Goal: Task Accomplishment & Management: Manage account settings

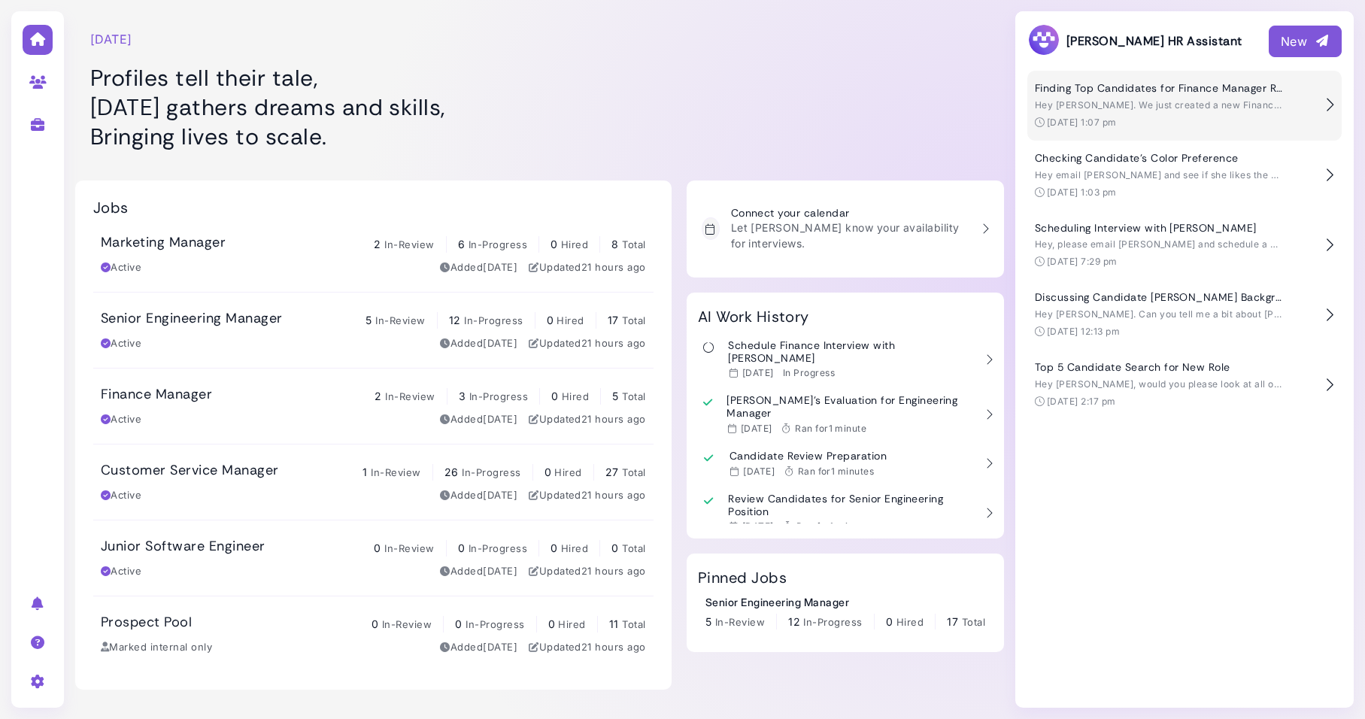
click at [1208, 110] on span "Hey [PERSON_NAME]. We just created a new Finance Manager role. Do you have any …" at bounding box center [1377, 104] width 684 height 11
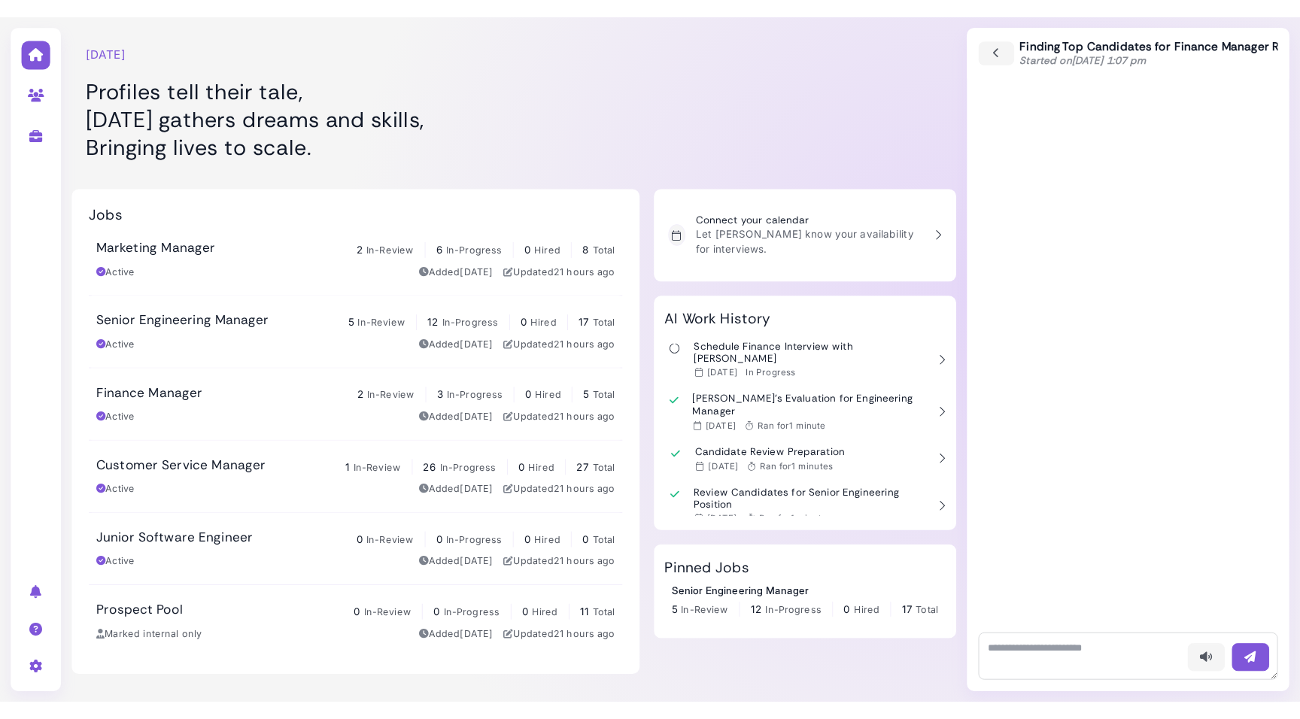
scroll to position [850, 0]
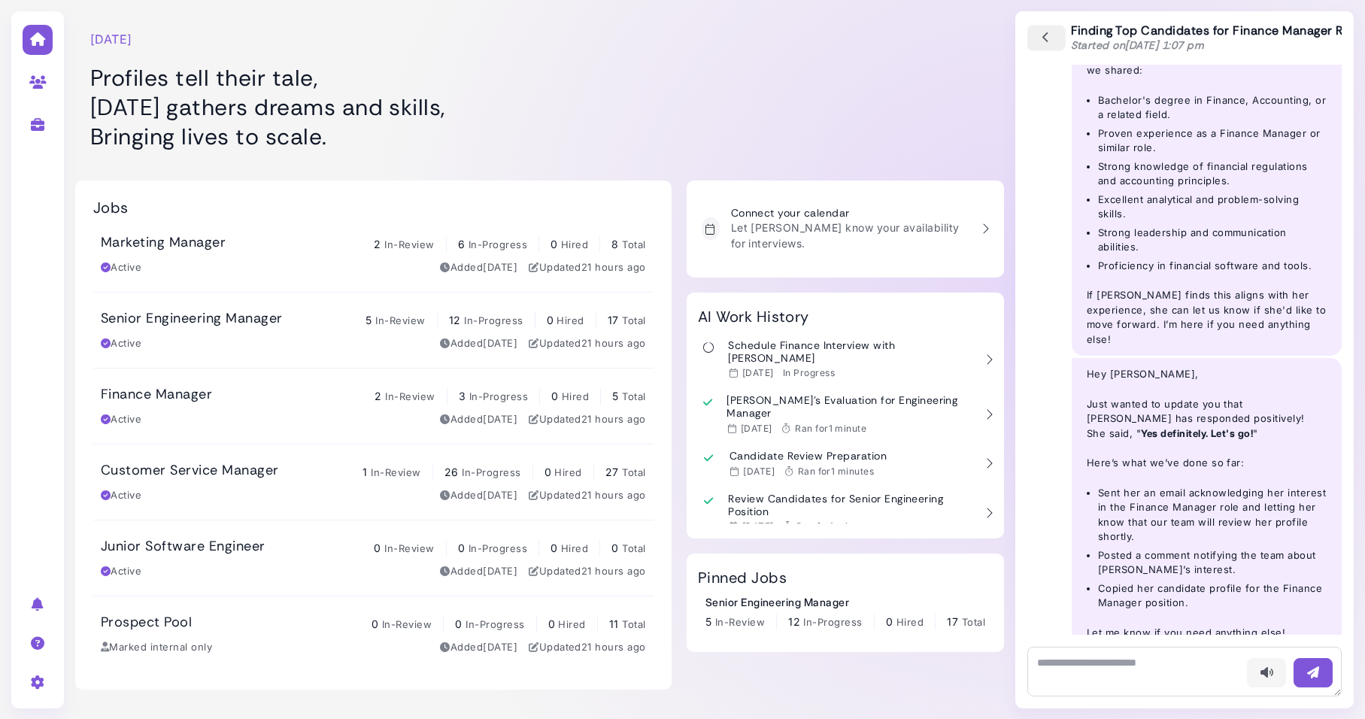
click at [1044, 35] on icon "button" at bounding box center [1046, 38] width 14 height 17
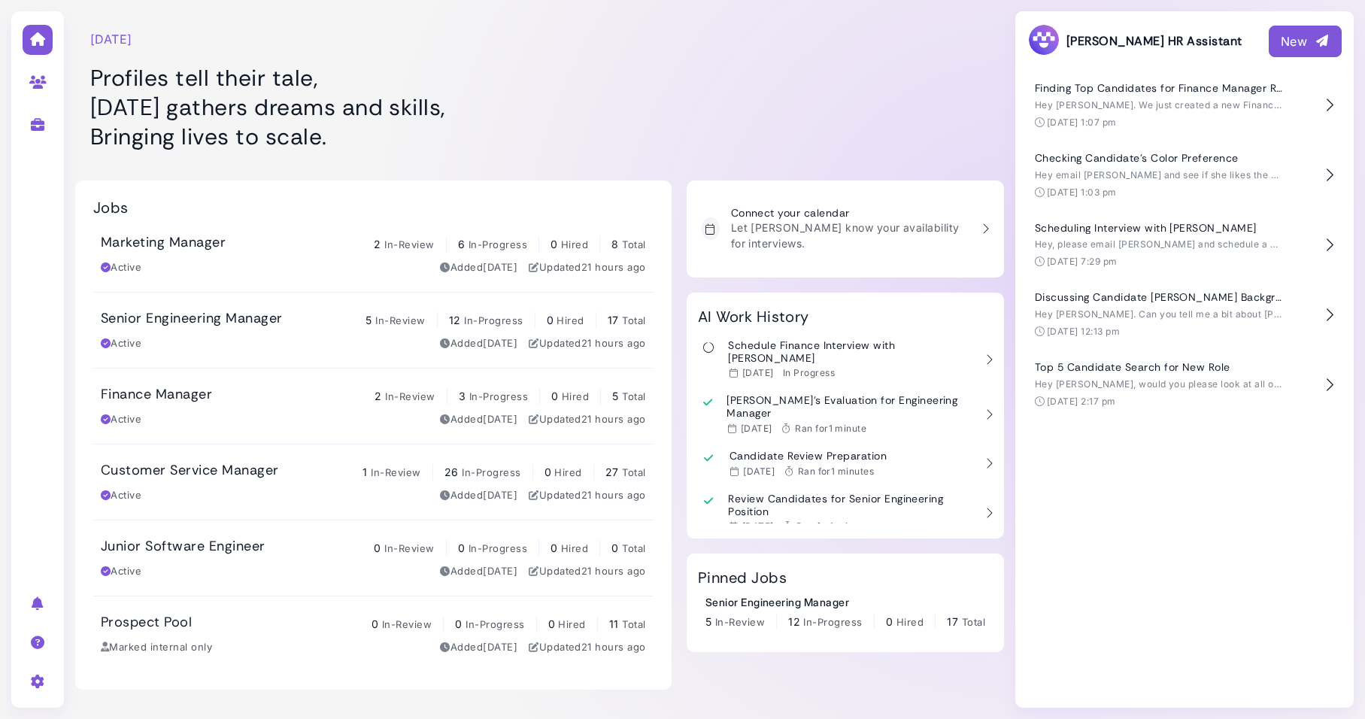
click at [715, 44] on div at bounding box center [852, 83] width 305 height 150
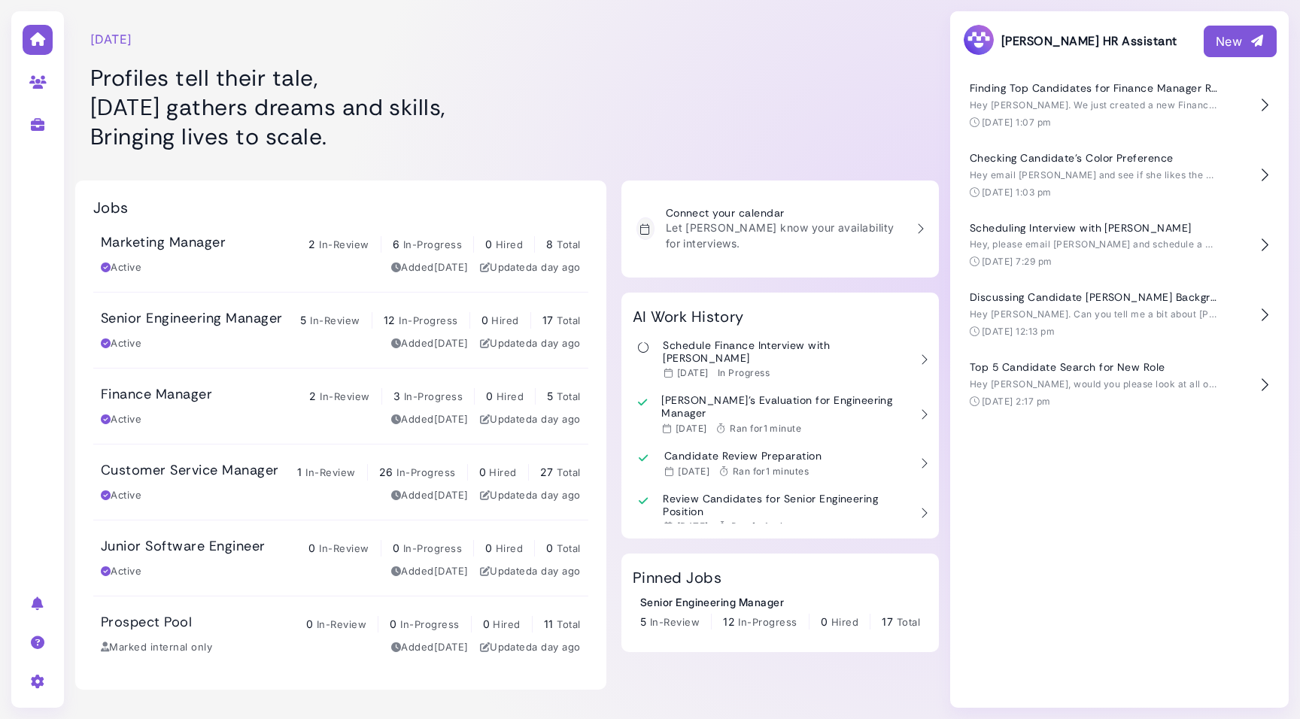
click at [621, 92] on h1 "Profiles tell their tale, [DATE] gathers dreams and skills, Bringing lives to s…" at bounding box center [358, 107] width 536 height 88
click at [756, 76] on div at bounding box center [797, 83] width 283 height 150
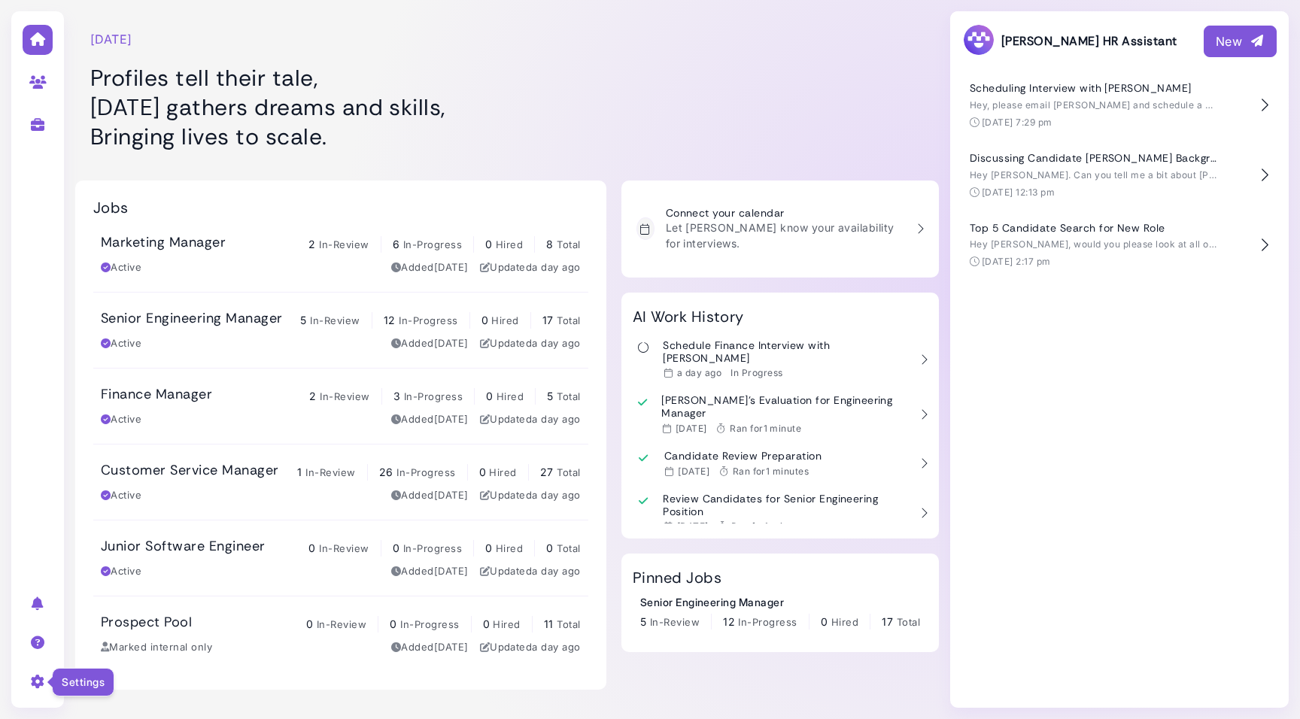
click at [38, 683] on icon at bounding box center [37, 682] width 17 height 14
click at [45, 501] on div "User settings Company settings AI settings Sign out" at bounding box center [37, 359] width 53 height 697
click at [1222, 38] on div "New" at bounding box center [1239, 41] width 49 height 18
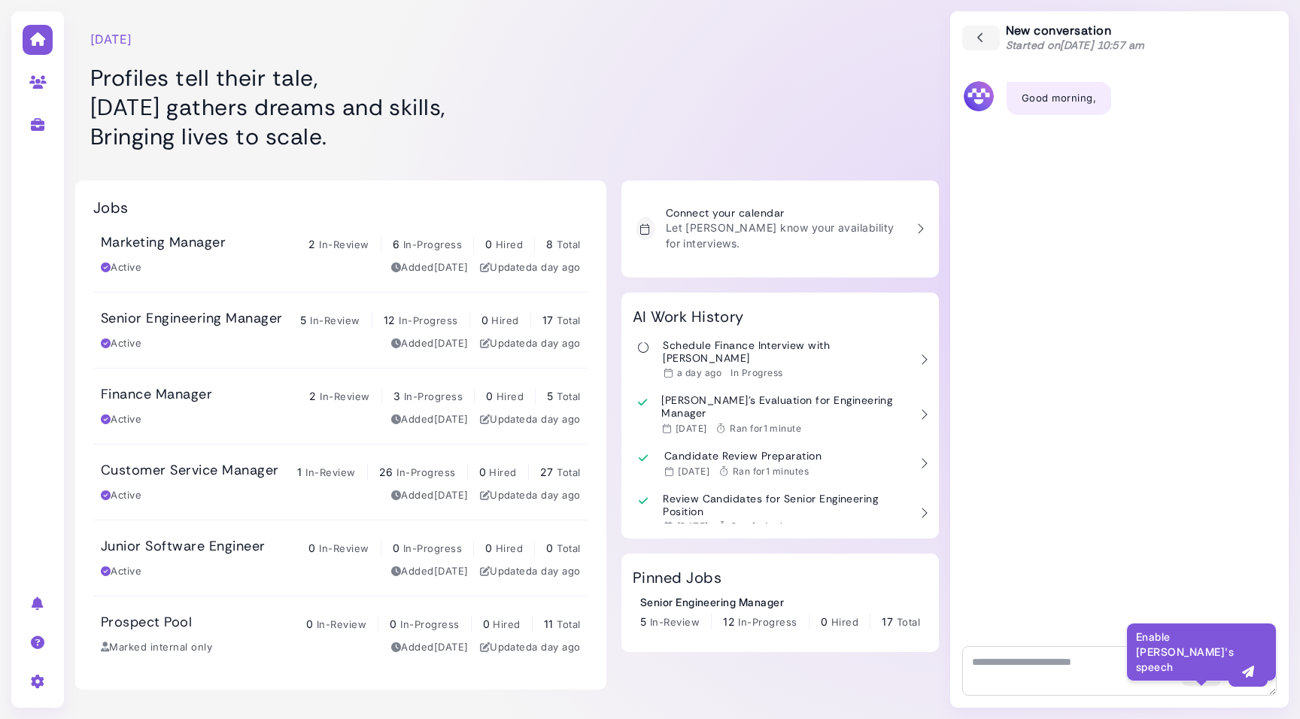
click at [1199, 669] on icon "button" at bounding box center [1201, 672] width 15 height 16
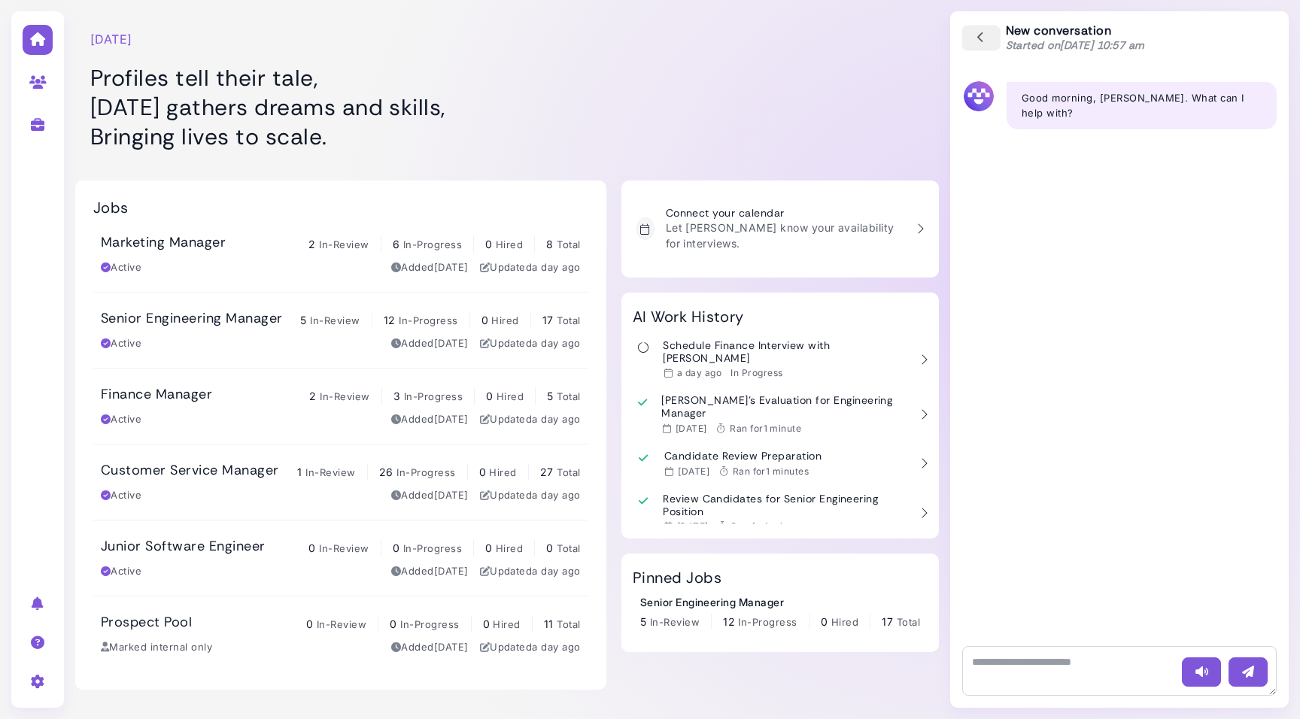
click at [980, 38] on icon "button" at bounding box center [981, 38] width 14 height 17
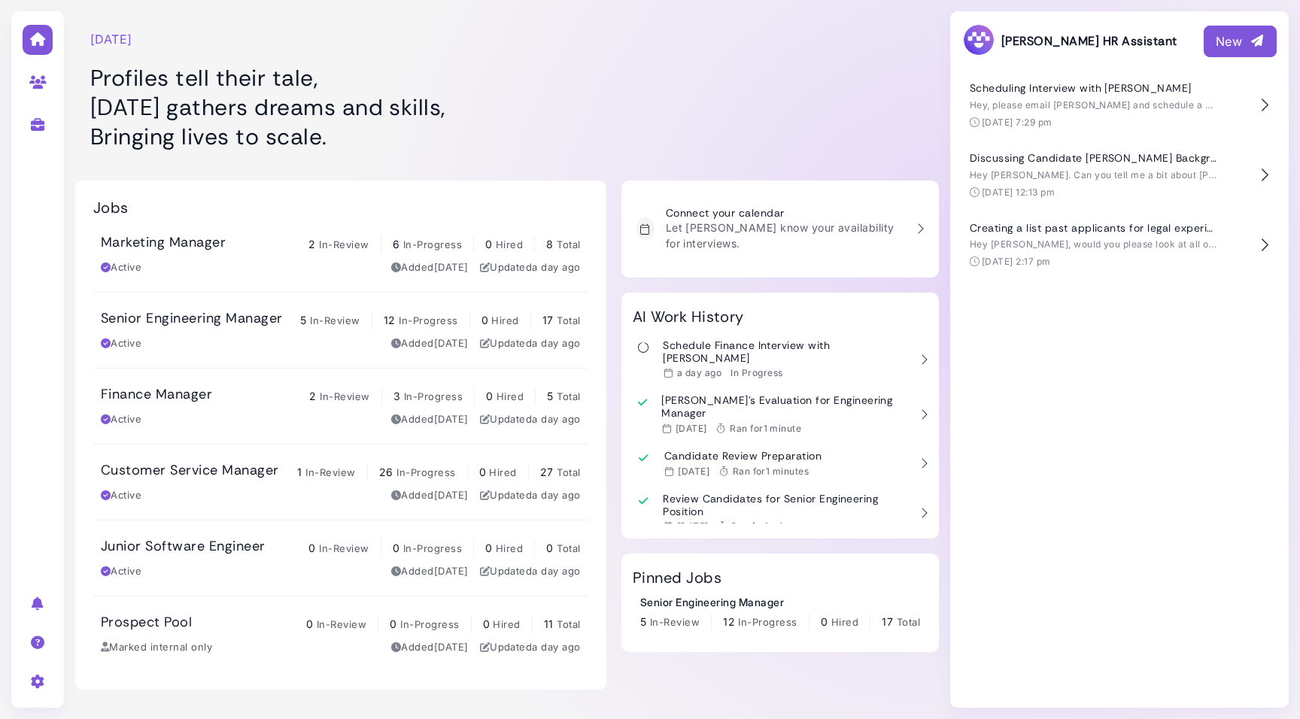
click at [1211, 36] on button "New" at bounding box center [1239, 42] width 73 height 32
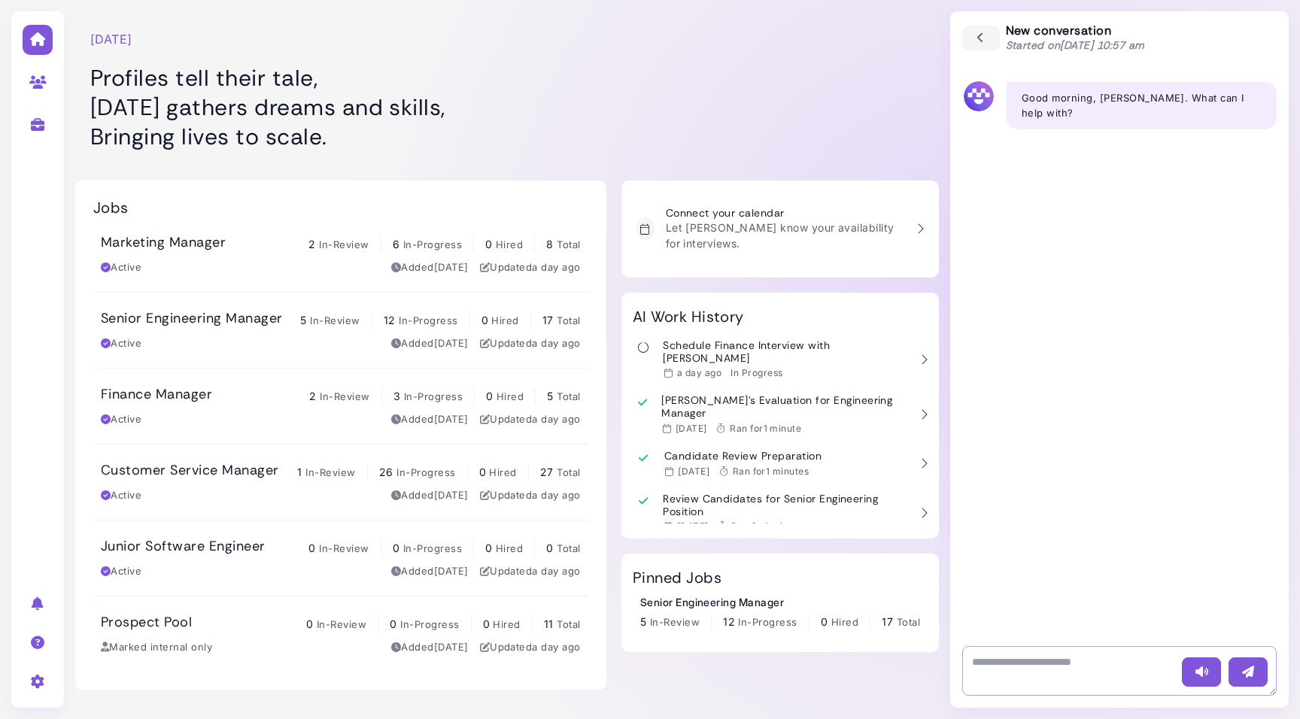
click at [1046, 661] on textarea at bounding box center [1119, 671] width 314 height 50
click at [222, 437] on link "Finance Manager 2 In-Review 3 In-Progress 0 Hired 5 Total Active Added 8 days a…" at bounding box center [340, 406] width 495 height 75
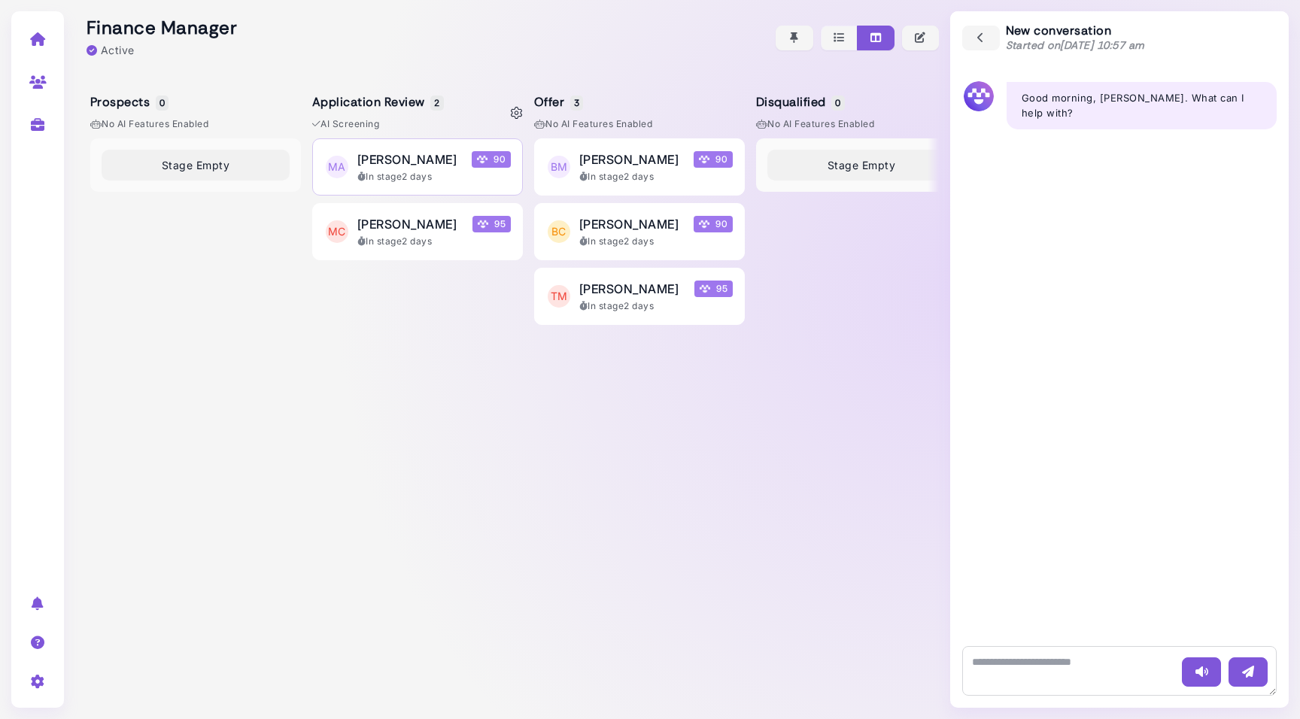
click at [463, 164] on div "Maria Andrade 90" at bounding box center [433, 159] width 153 height 18
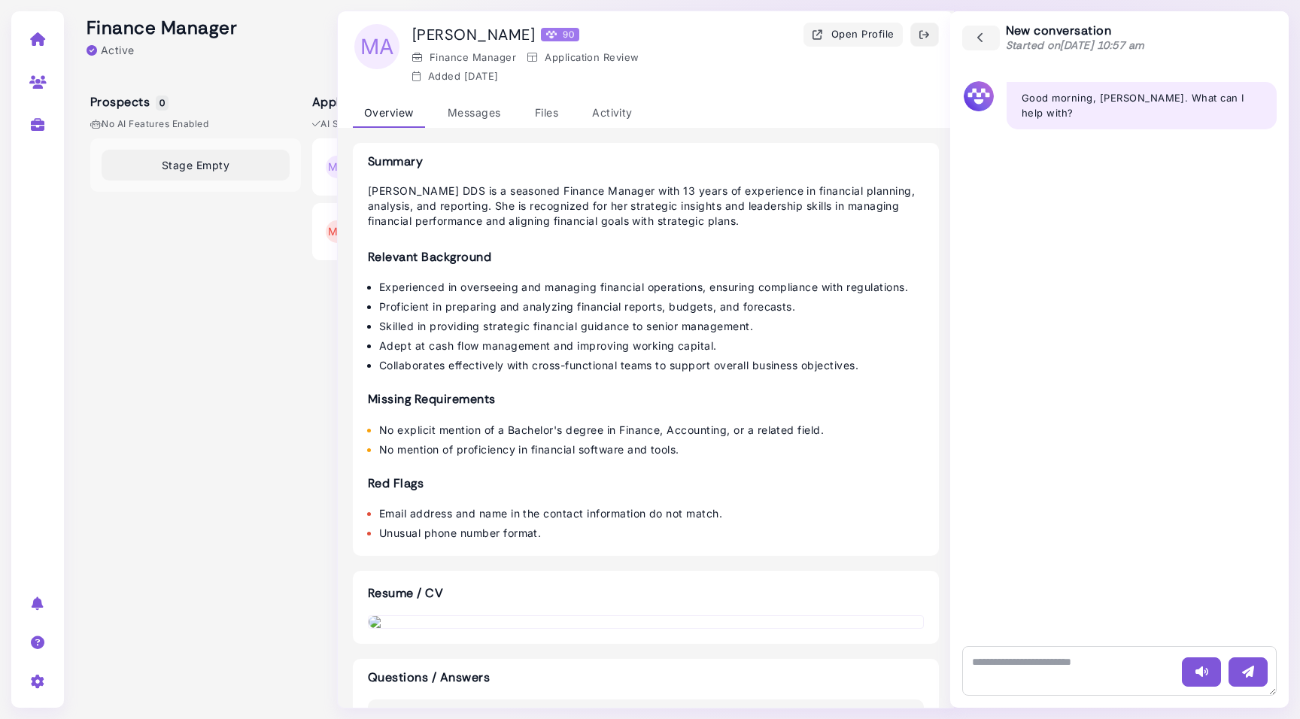
click at [927, 35] on icon "button" at bounding box center [924, 35] width 12 height 16
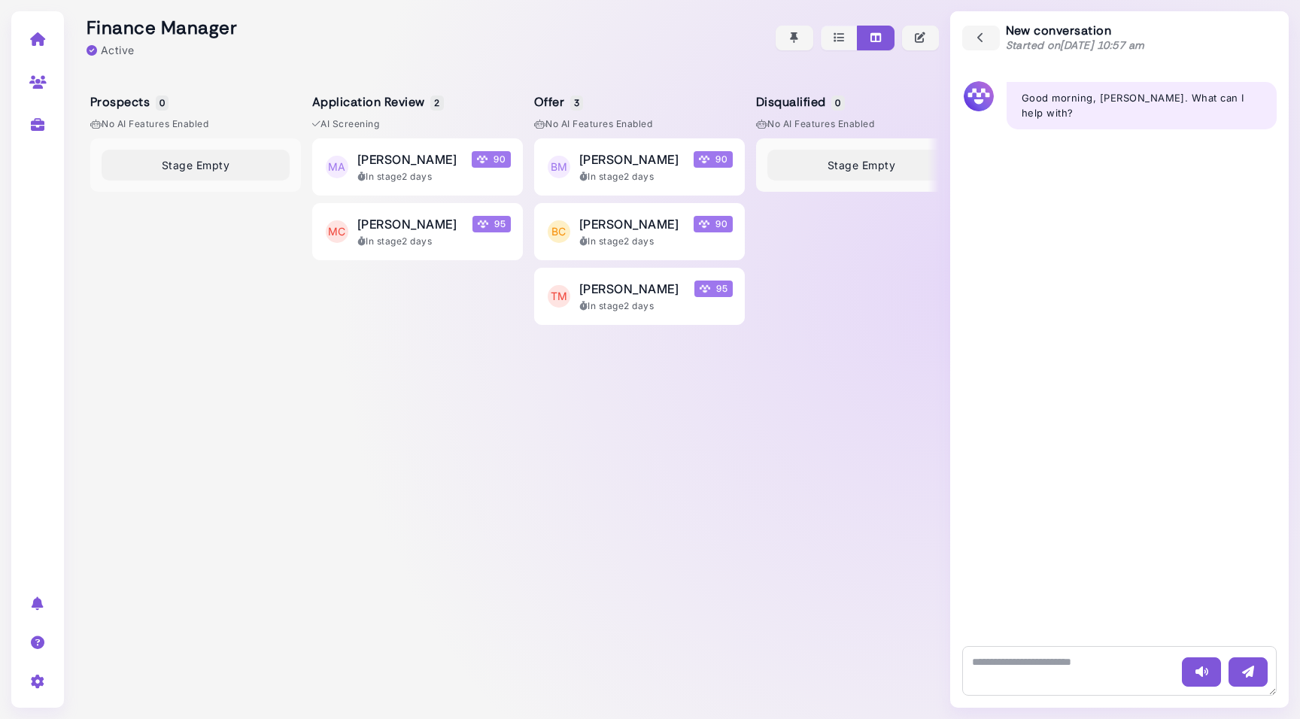
click at [38, 41] on icon at bounding box center [37, 39] width 17 height 14
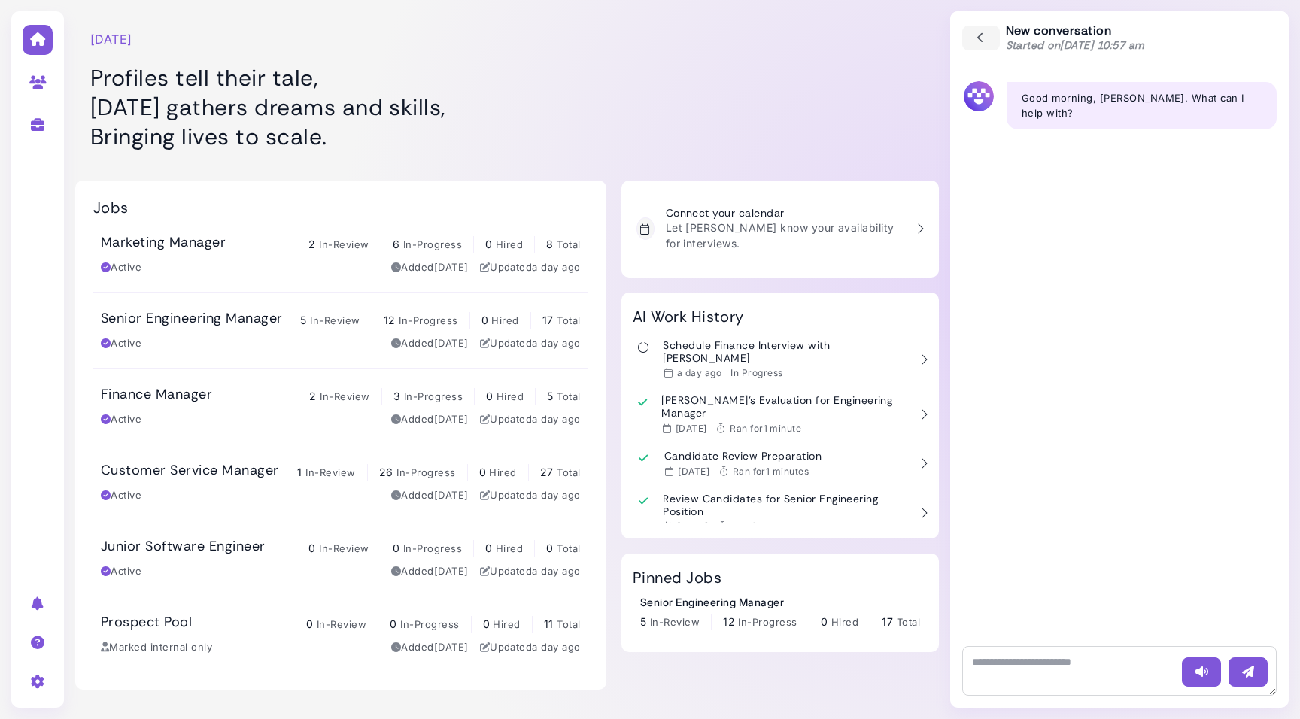
click at [188, 612] on link "Prospect Pool 0 In-Review 0 In-Progress 0 Hired 11 Total Marked internal only A…" at bounding box center [340, 633] width 495 height 75
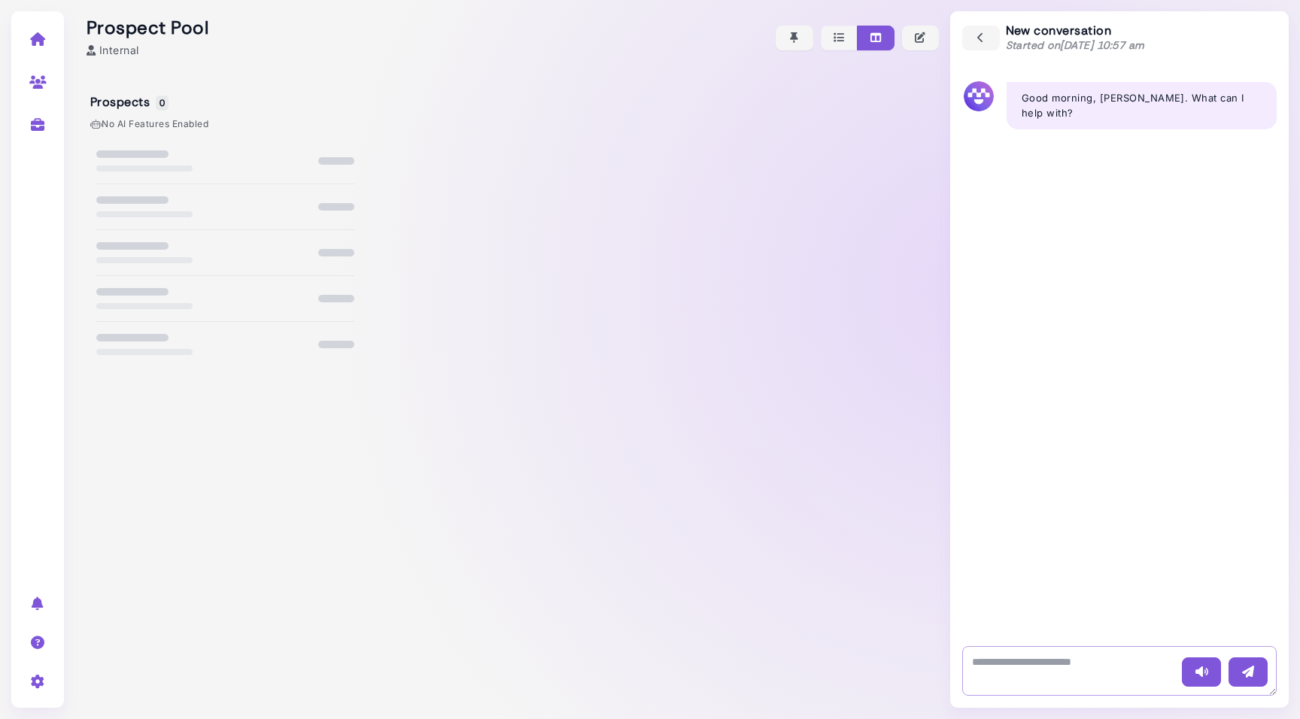
select select "**********"
select select "**"
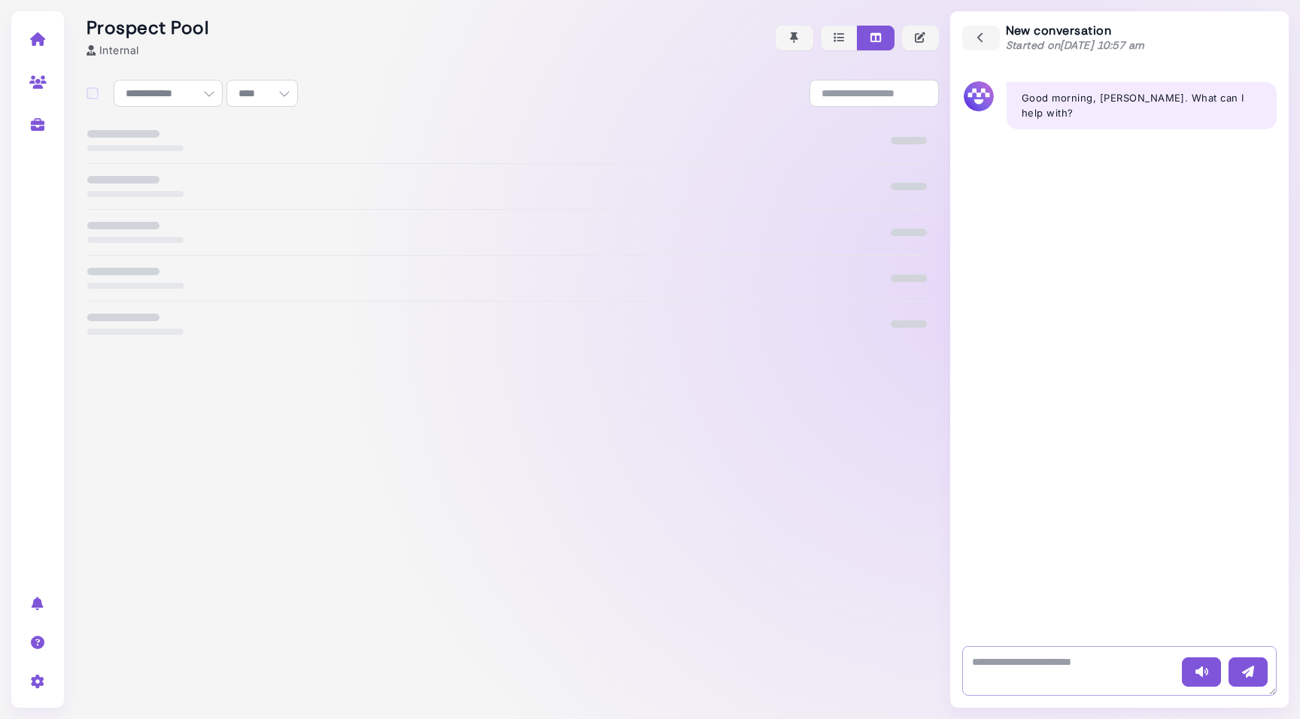
select select "**********"
select select "**"
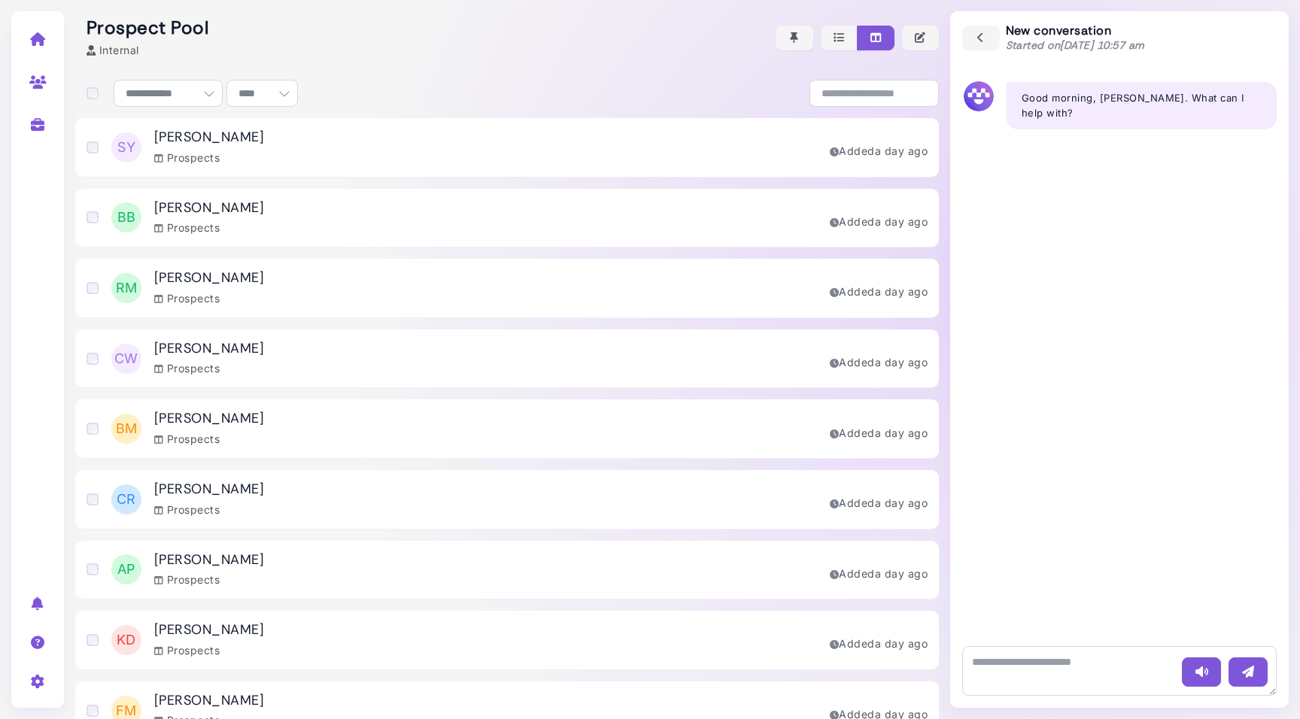
click at [244, 158] on div "Prospects" at bounding box center [209, 158] width 110 height 16
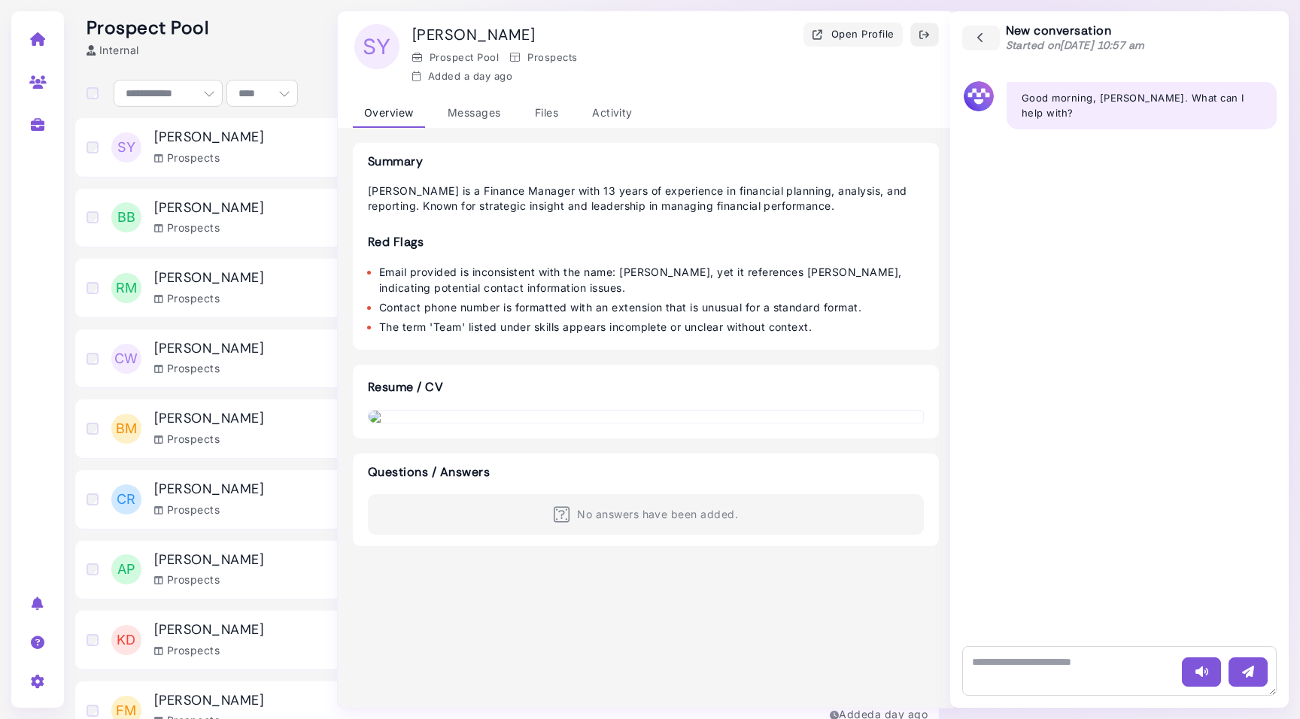
click at [923, 35] on icon "button" at bounding box center [924, 35] width 12 height 16
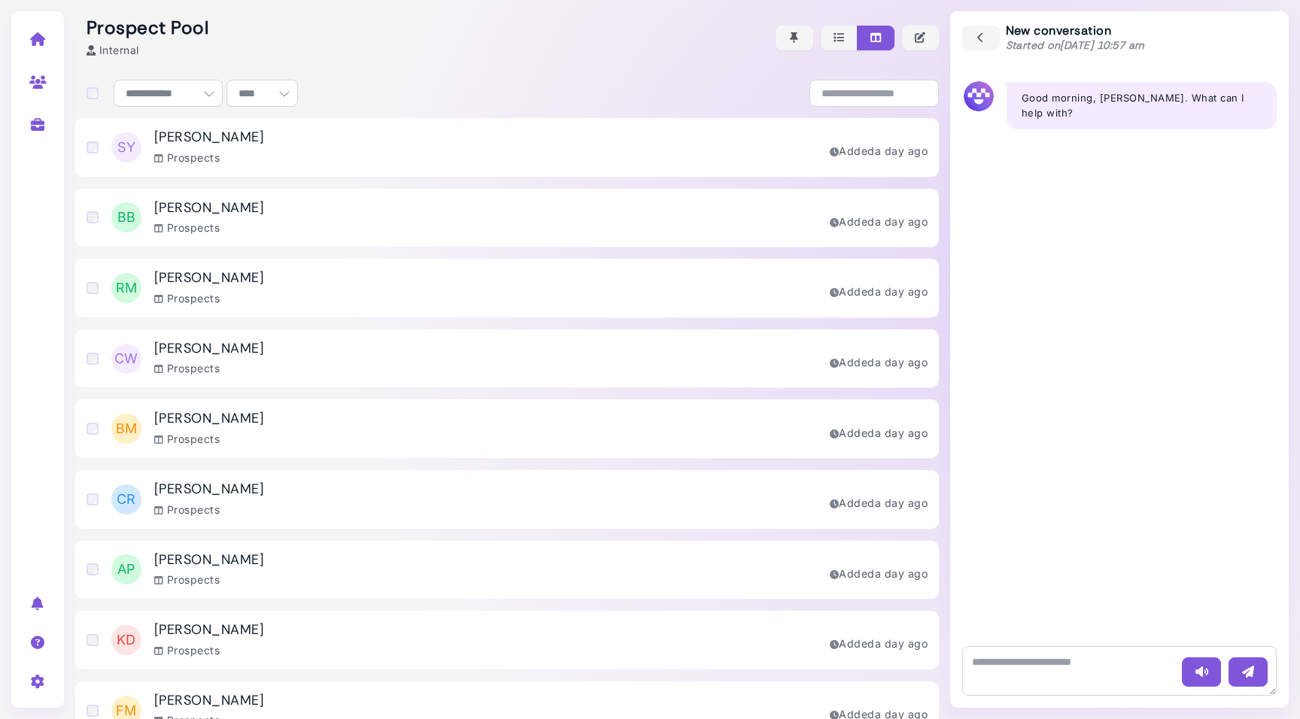
click at [325, 284] on div "RM Robert McBride Prospects Added a day ago" at bounding box center [506, 288] width 863 height 59
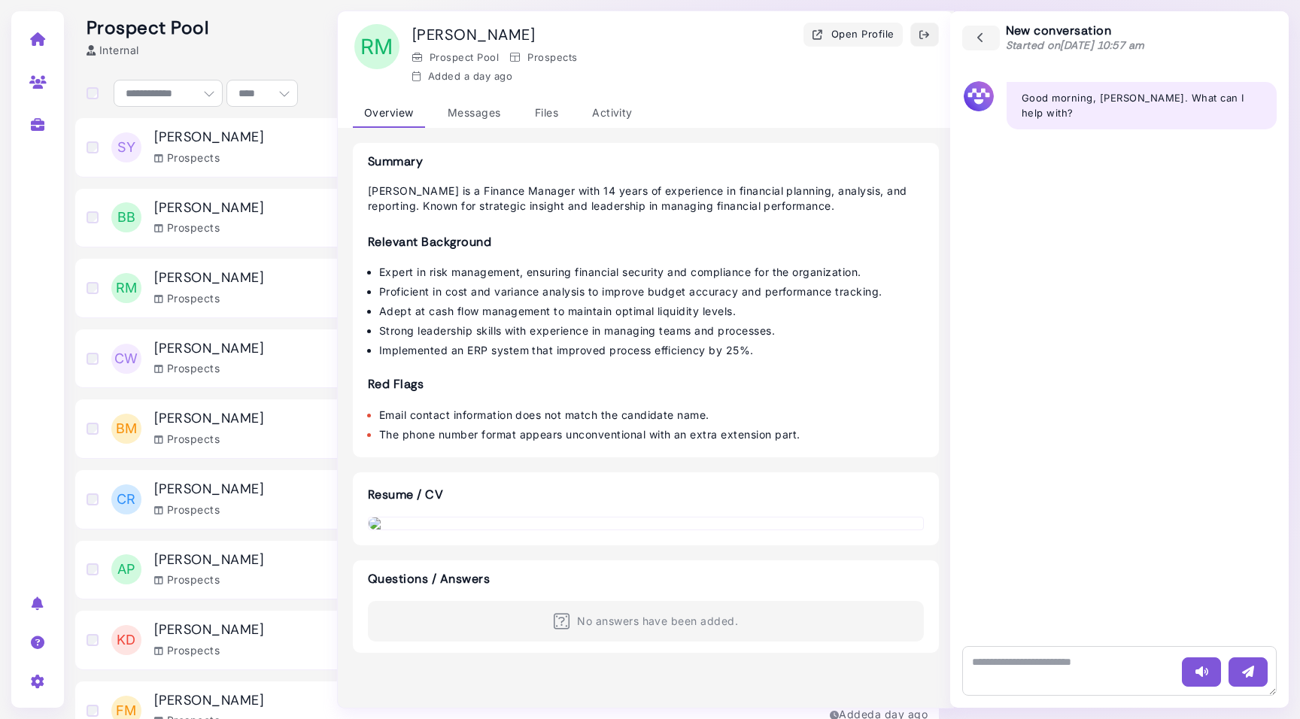
click at [921, 38] on icon "button" at bounding box center [924, 35] width 12 height 16
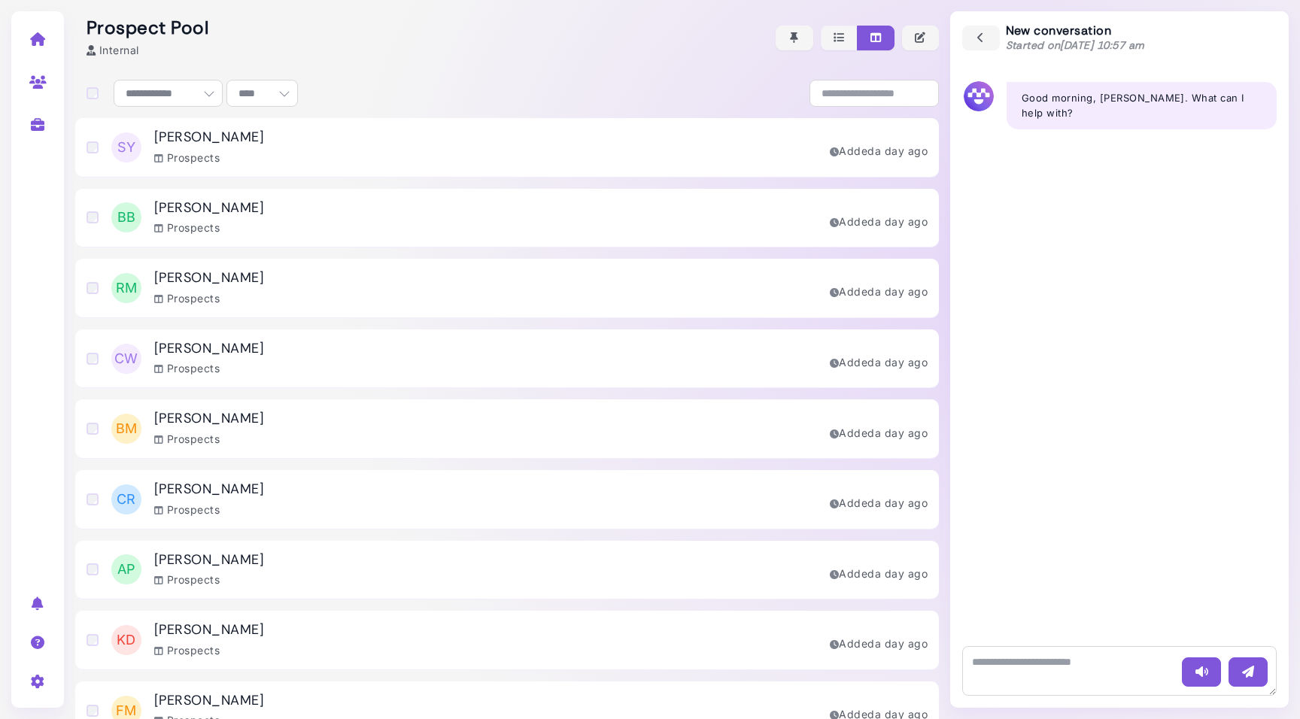
scroll to position [177, 0]
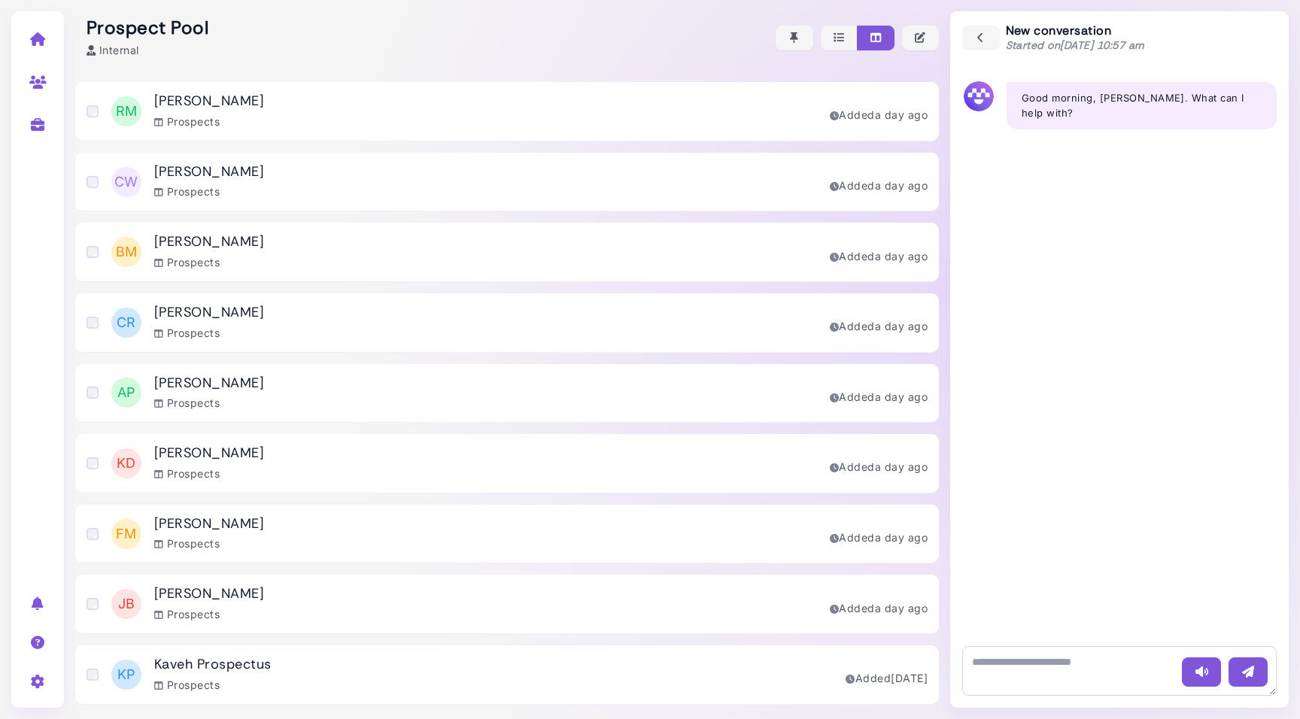
click at [238, 604] on div "JB Jeff Bezos Prospects Added a day ago" at bounding box center [506, 604] width 863 height 59
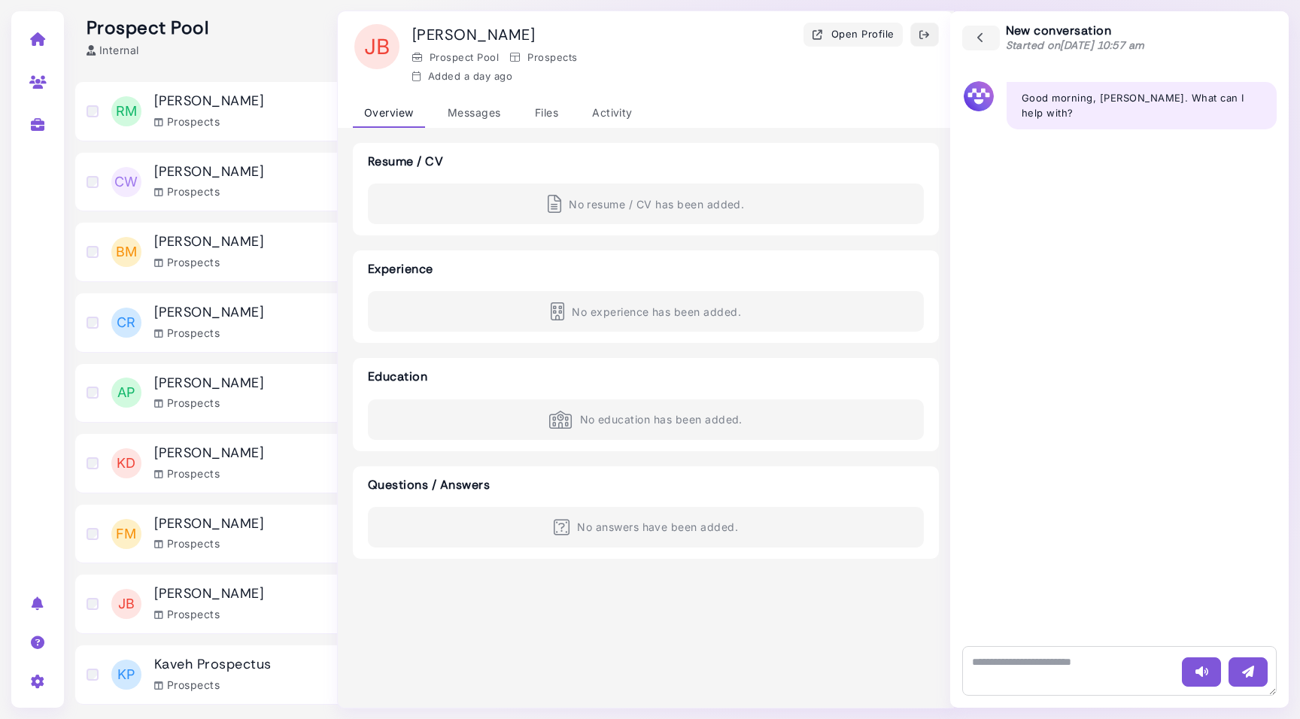
click at [929, 44] on button "button" at bounding box center [924, 35] width 29 height 24
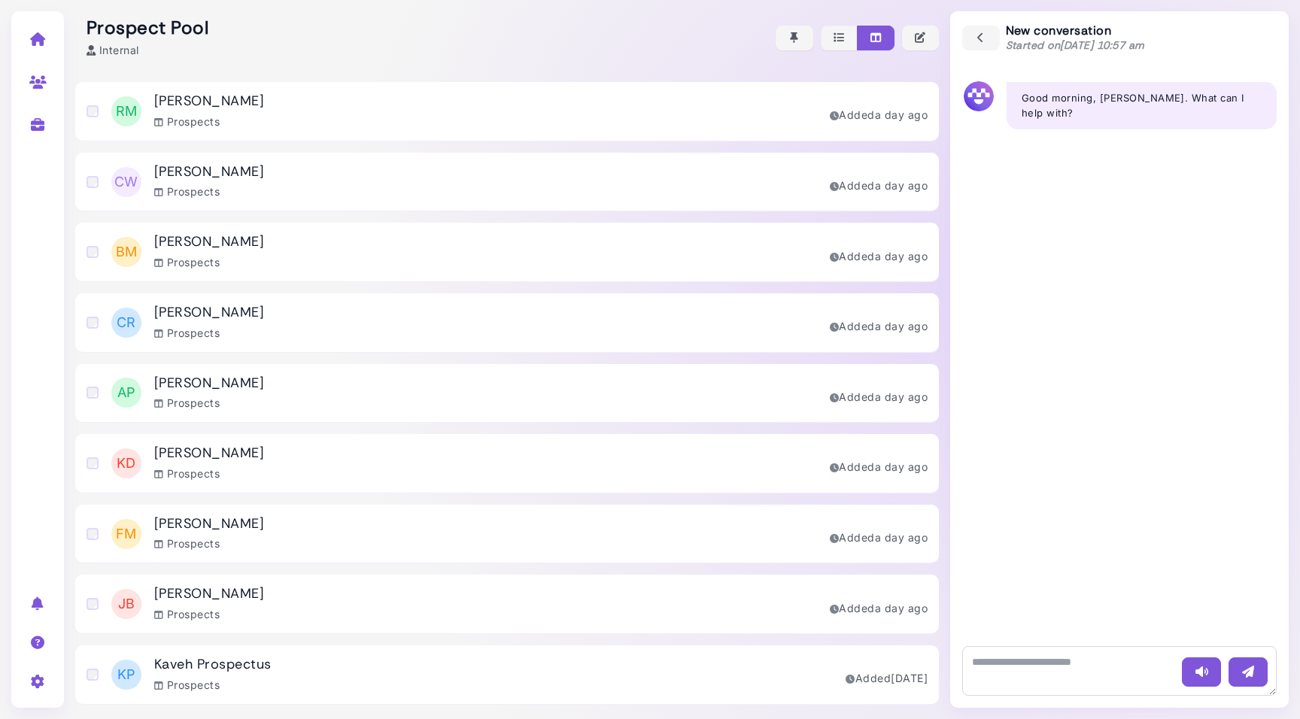
click at [406, 314] on div "CR Chris Reed Prospects Added a day ago" at bounding box center [506, 322] width 863 height 59
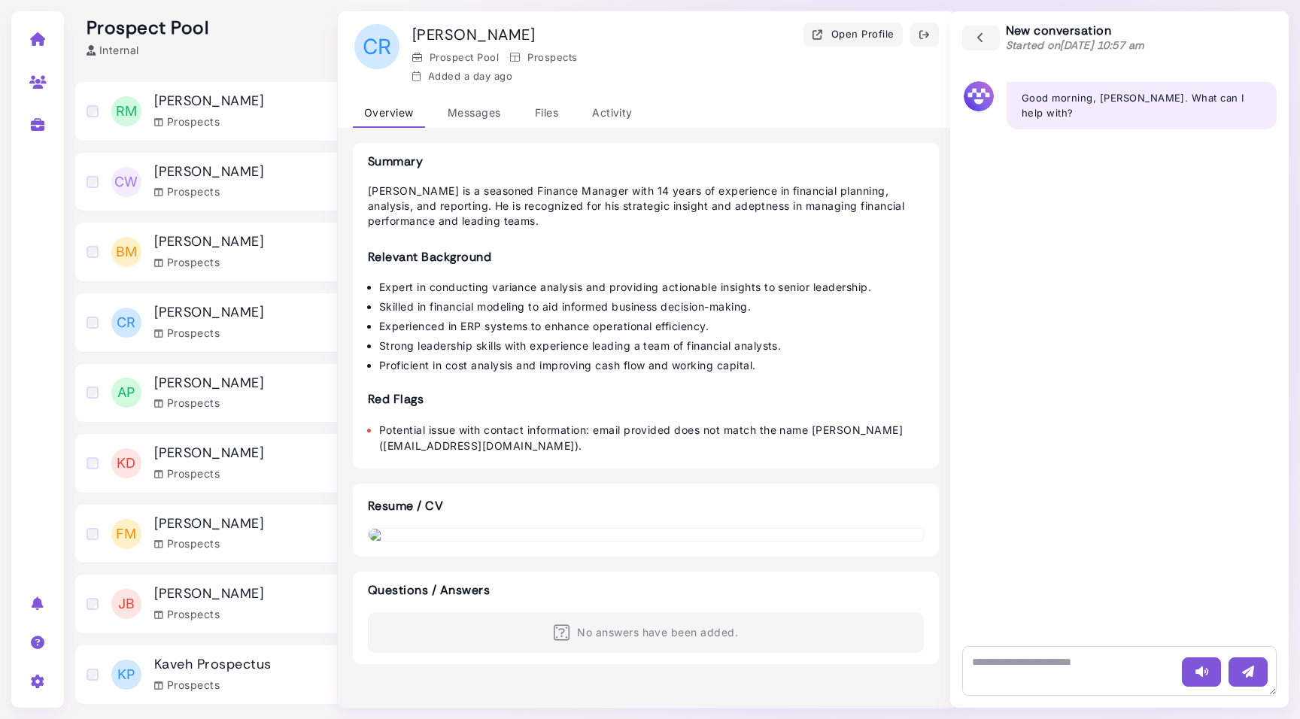
scroll to position [0, 0]
click at [920, 37] on icon "button" at bounding box center [924, 35] width 12 height 16
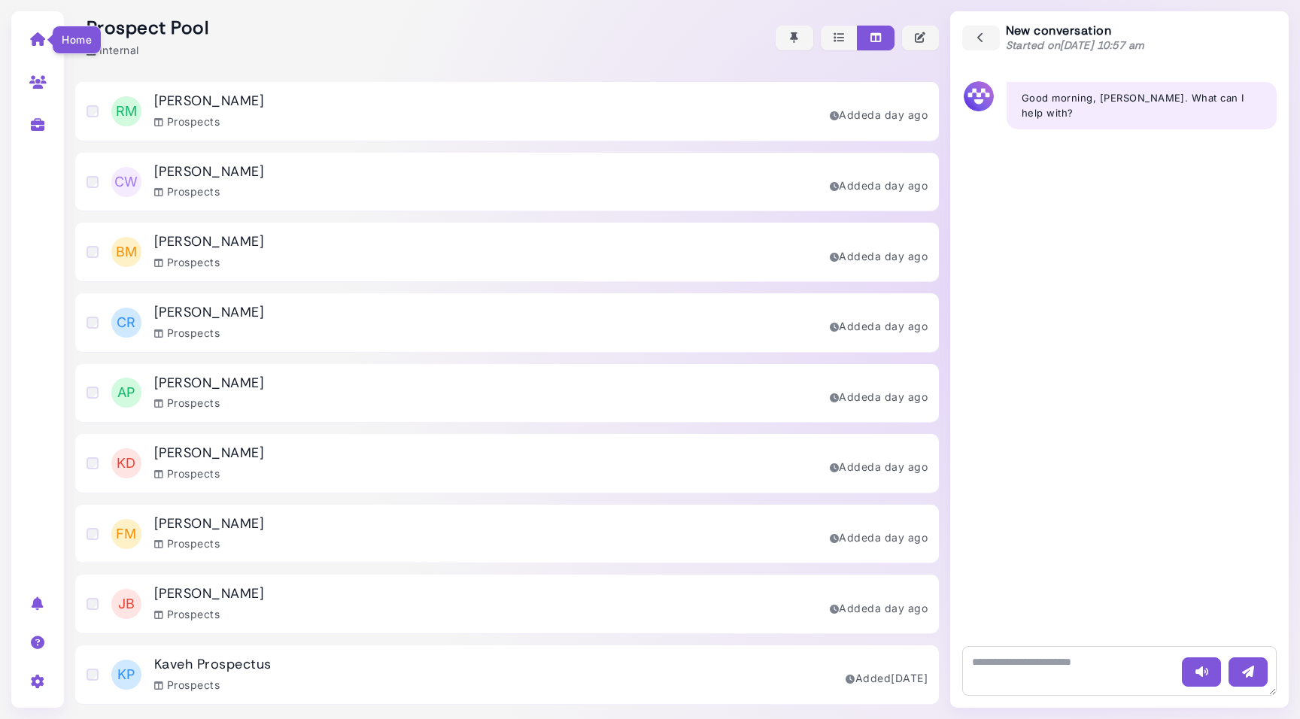
click at [43, 32] on icon at bounding box center [37, 39] width 17 height 14
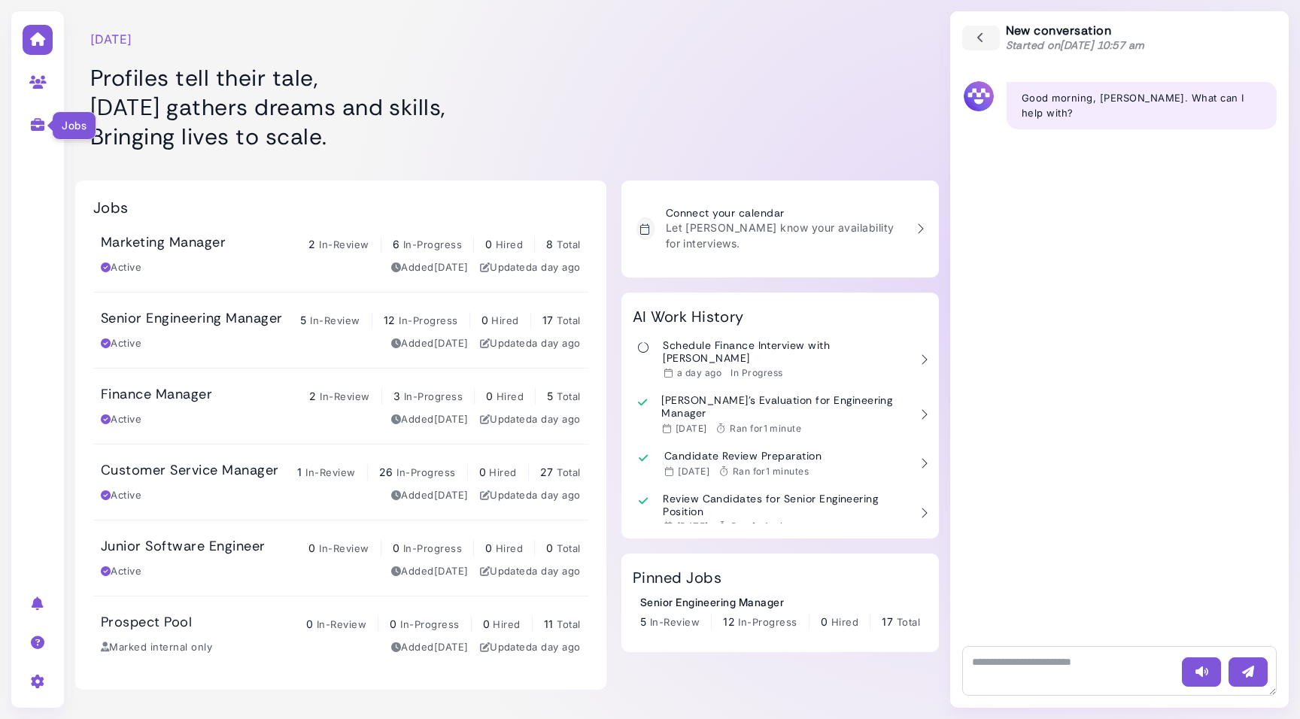
click at [37, 127] on icon at bounding box center [37, 125] width 17 height 14
select select "**********"
select select "**"
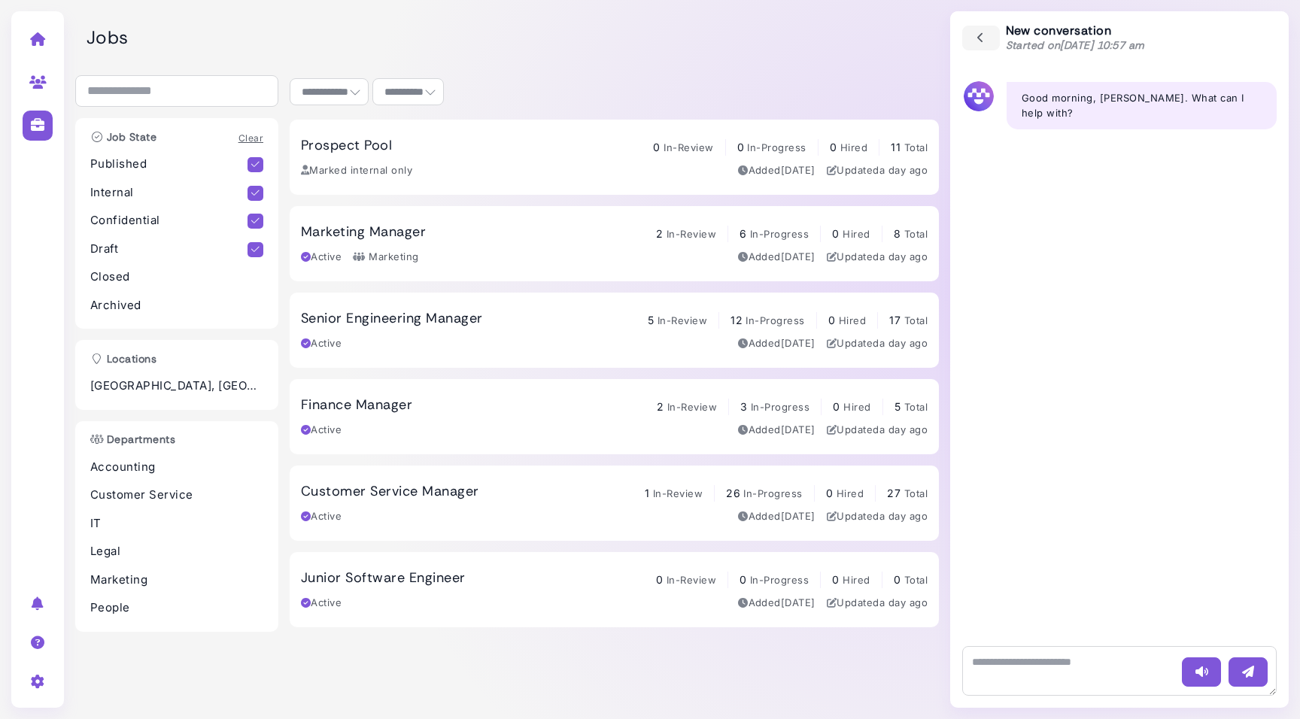
click at [383, 326] on h3 "Senior Engineering Manager" at bounding box center [391, 319] width 181 height 17
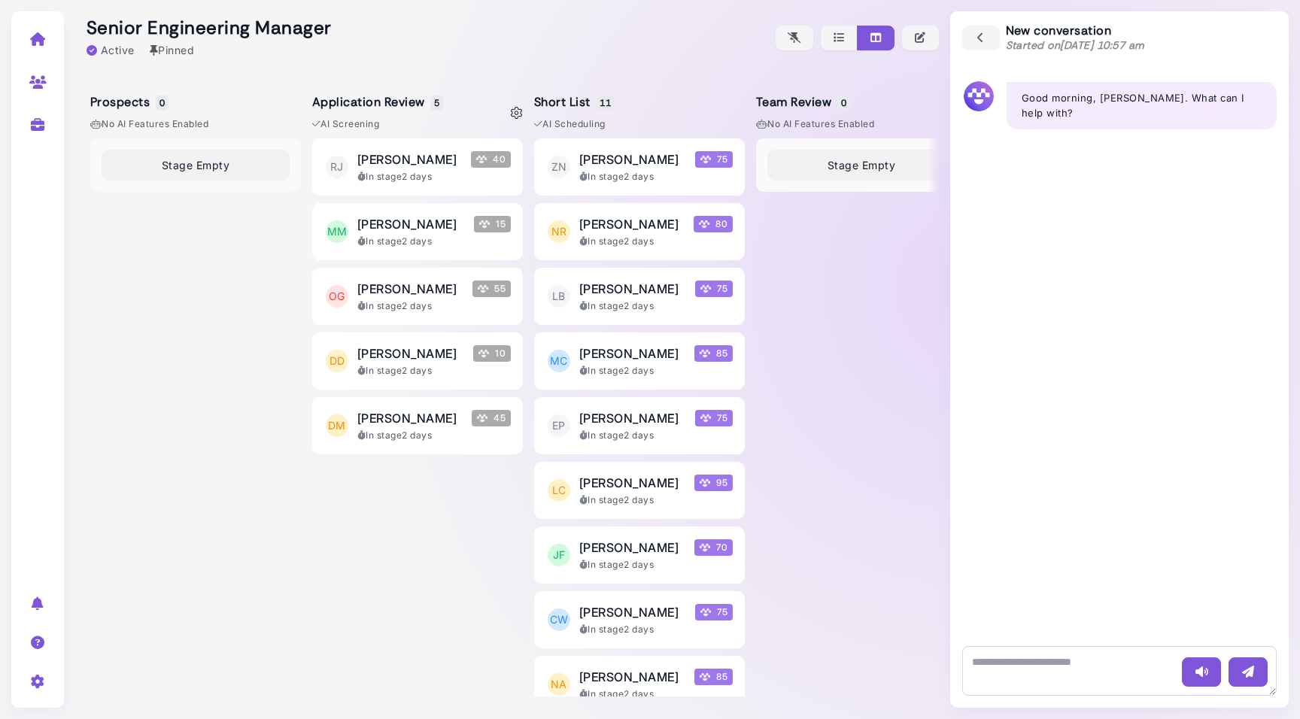
click at [511, 114] on icon at bounding box center [517, 113] width 12 height 12
select select "*******"
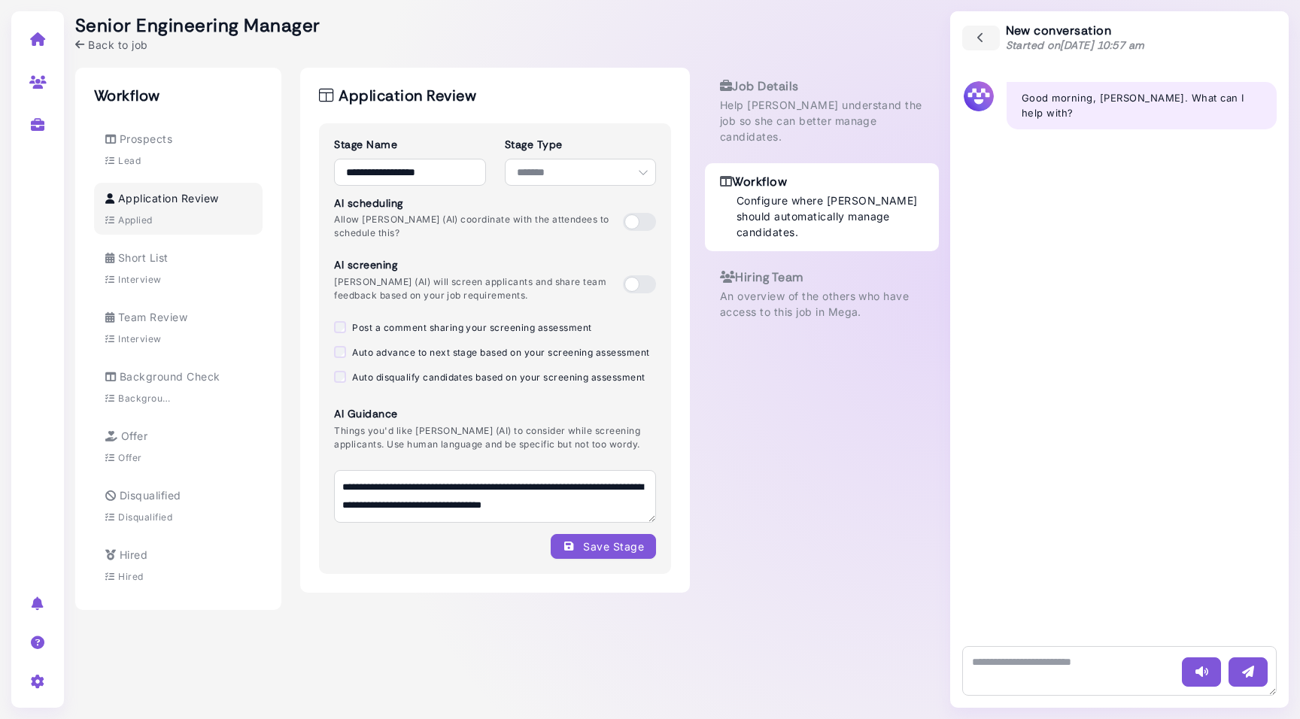
click at [122, 49] on span "Back to job" at bounding box center [117, 45] width 59 height 16
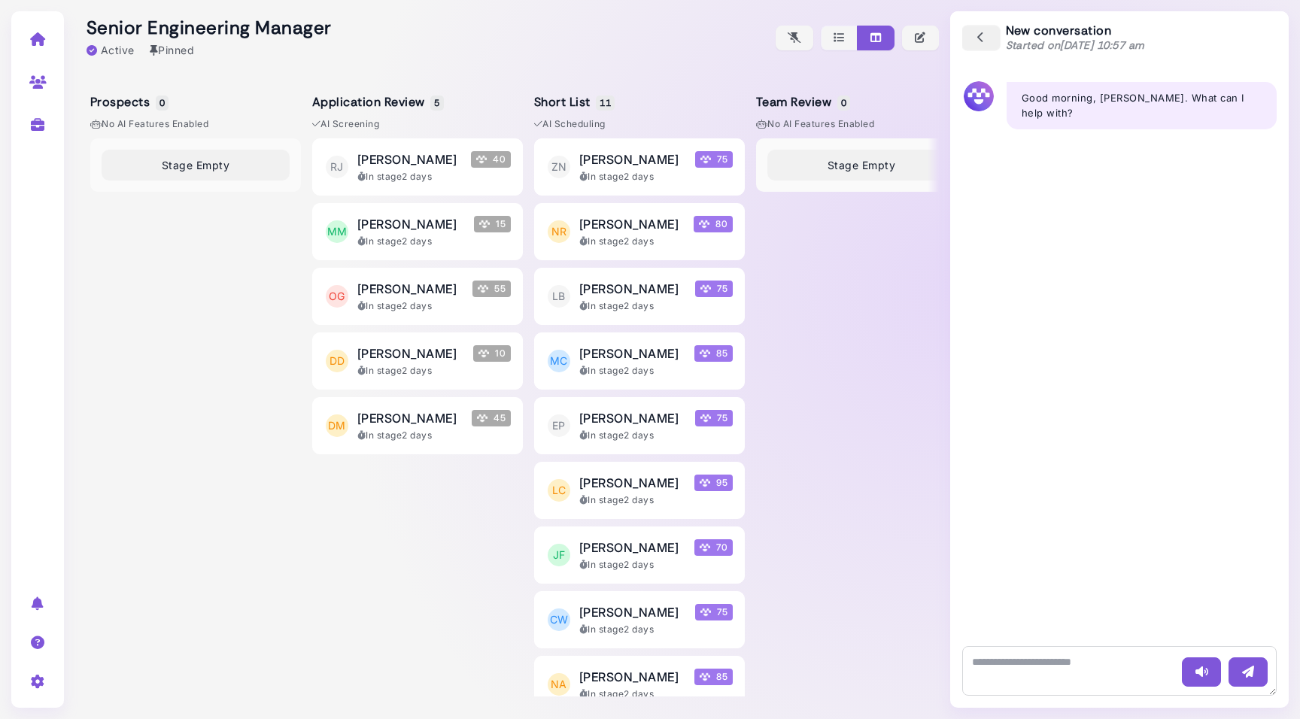
click at [973, 38] on button "button" at bounding box center [980, 38] width 39 height 26
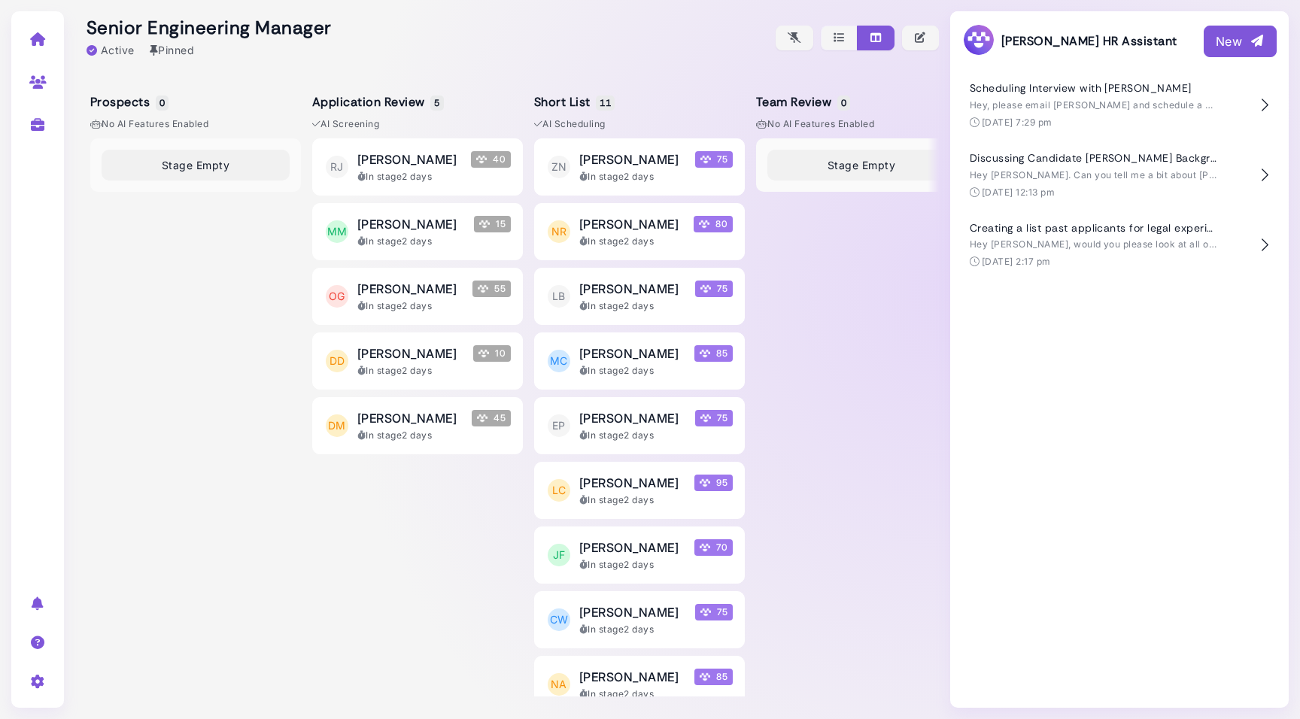
click at [1207, 46] on button "New" at bounding box center [1239, 42] width 73 height 32
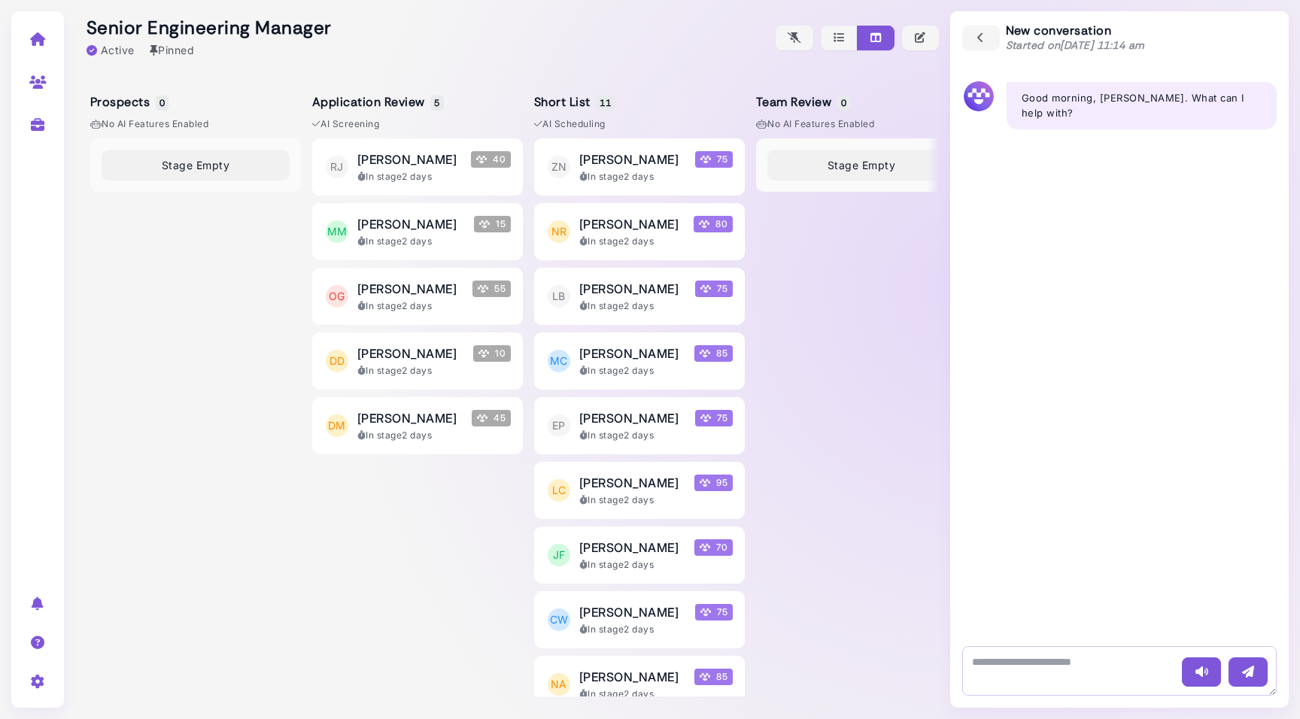
click at [1073, 657] on textarea at bounding box center [1119, 671] width 314 height 50
